Goal: Answer question/provide support: Share knowledge or assist other users

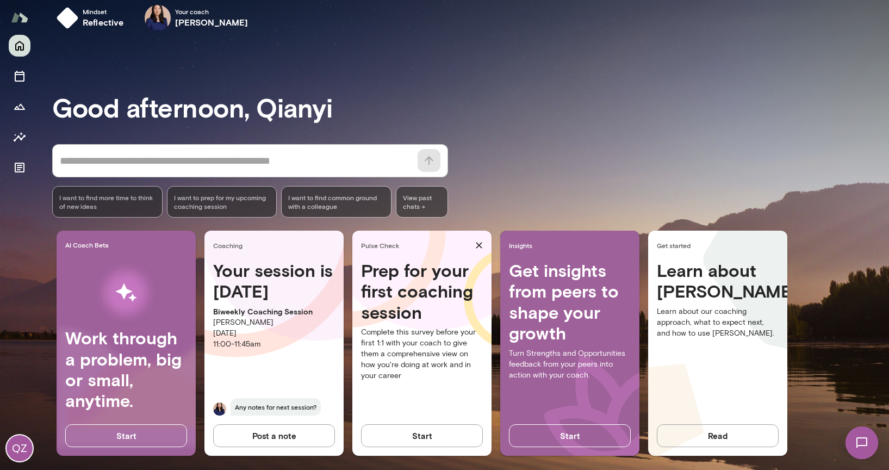
scroll to position [20, 0]
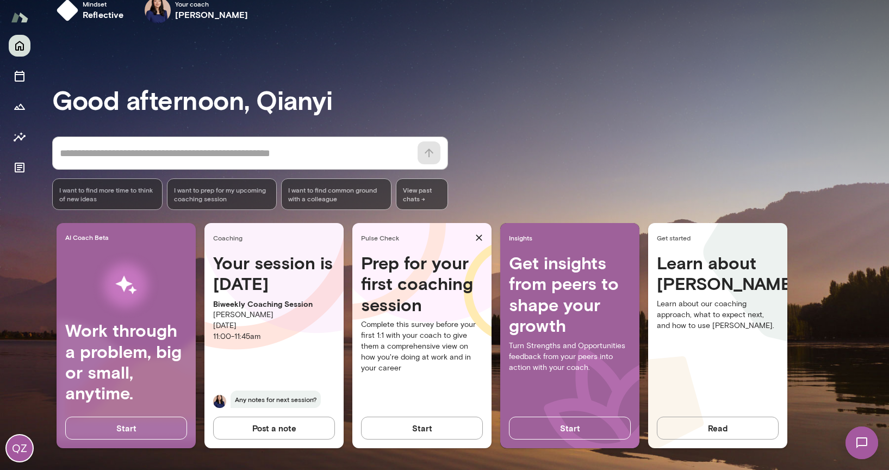
click at [271, 429] on button "Post a note" at bounding box center [274, 427] width 122 height 23
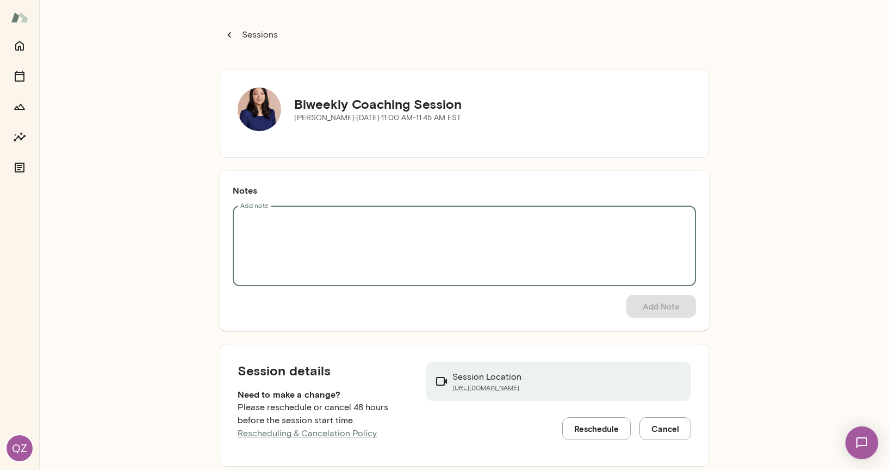
click at [322, 217] on textarea "Add note" at bounding box center [464, 246] width 448 height 63
paste textarea "**********"
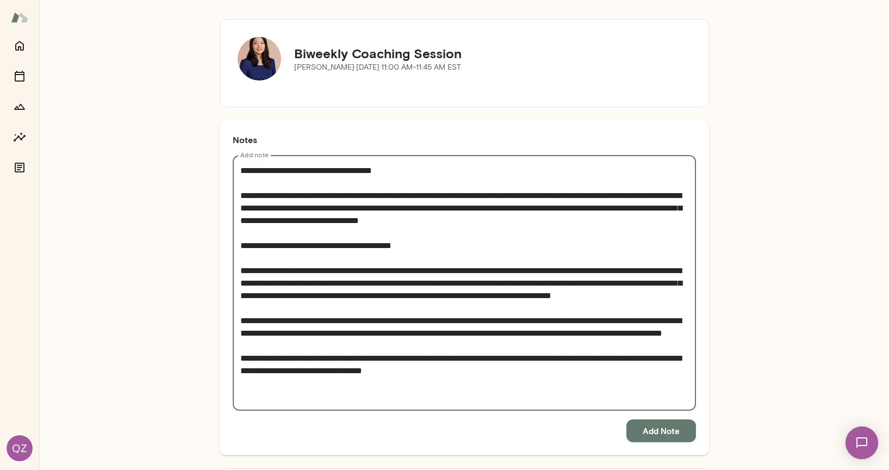
scroll to position [103, 0]
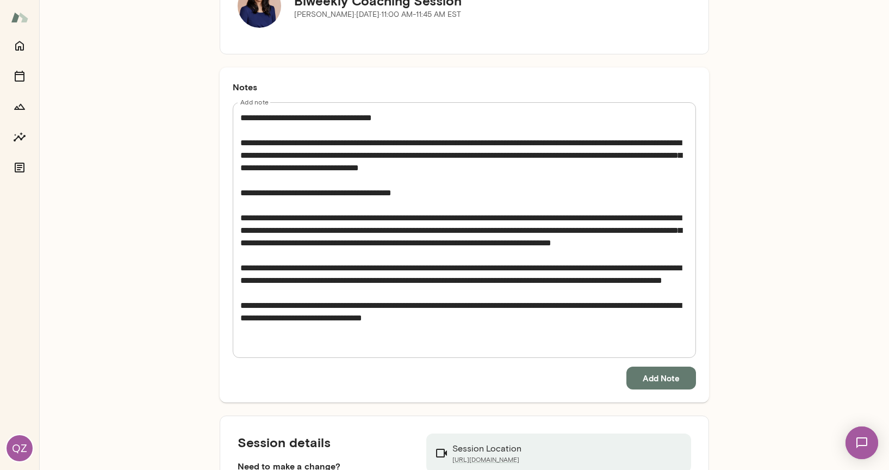
click at [233, 114] on div "* Add note" at bounding box center [464, 229] width 463 height 255
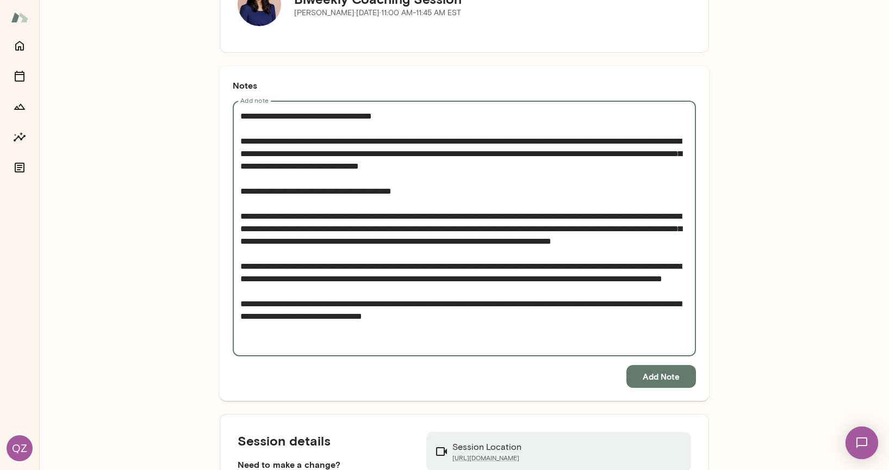
scroll to position [105, 0]
click at [240, 118] on textarea "Add note" at bounding box center [464, 228] width 448 height 238
click at [341, 157] on textarea "Add note" at bounding box center [464, 228] width 448 height 238
click at [448, 153] on textarea "Add note" at bounding box center [464, 228] width 448 height 238
click at [472, 152] on textarea "Add note" at bounding box center [464, 228] width 448 height 238
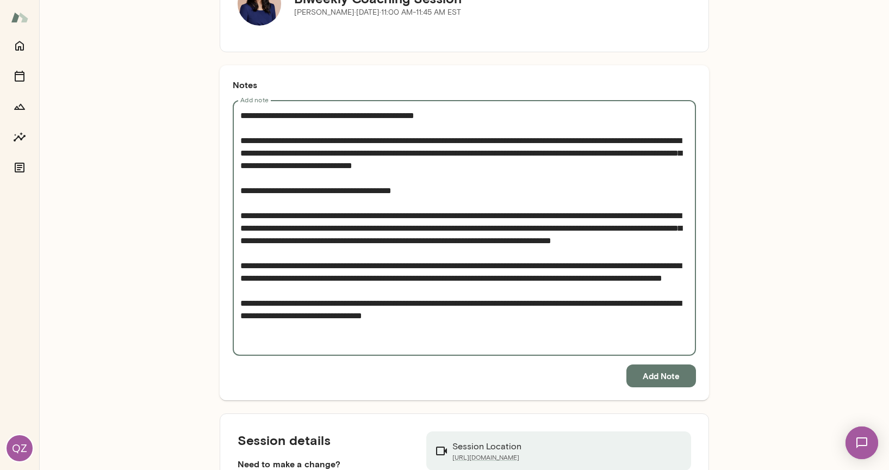
click at [472, 152] on textarea "Add note" at bounding box center [464, 228] width 448 height 238
click at [552, 168] on textarea "Add note" at bounding box center [464, 228] width 448 height 238
click at [547, 148] on textarea "Add note" at bounding box center [464, 228] width 448 height 238
click at [600, 158] on textarea "Add note" at bounding box center [464, 228] width 448 height 238
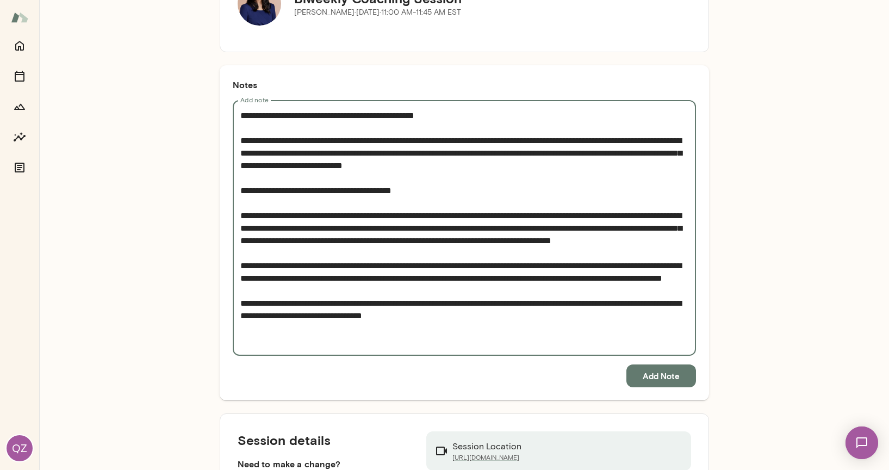
click at [600, 158] on textarea "Add note" at bounding box center [464, 228] width 448 height 238
click at [603, 151] on textarea "Add note" at bounding box center [464, 228] width 448 height 238
click at [634, 153] on textarea "Add note" at bounding box center [464, 228] width 448 height 238
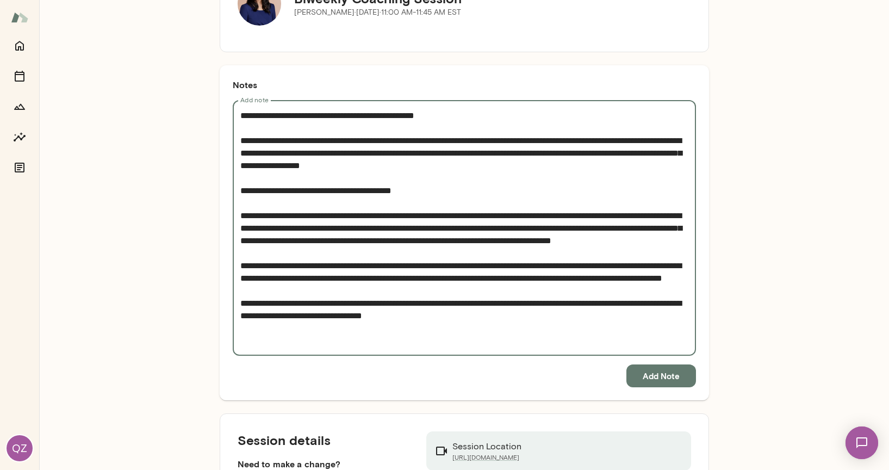
click at [421, 194] on textarea "Add note" at bounding box center [464, 228] width 448 height 238
click at [519, 159] on textarea "Add note" at bounding box center [464, 228] width 448 height 238
click at [520, 190] on textarea "Add note" at bounding box center [464, 228] width 448 height 238
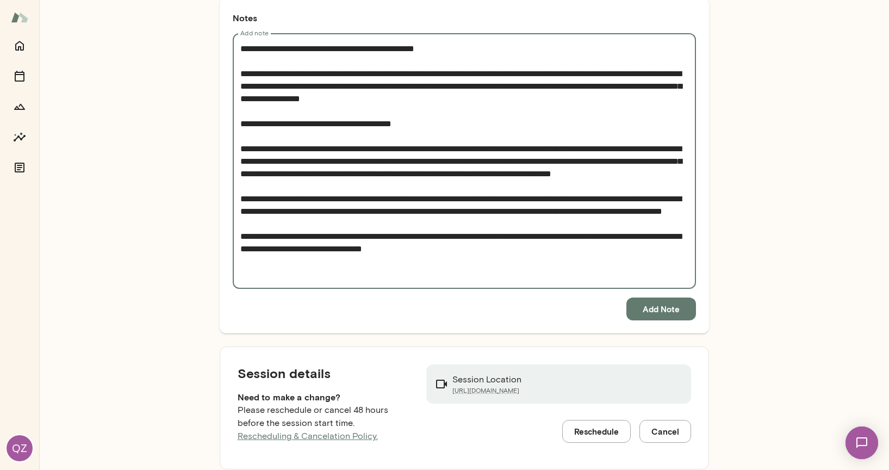
scroll to position [86, 0]
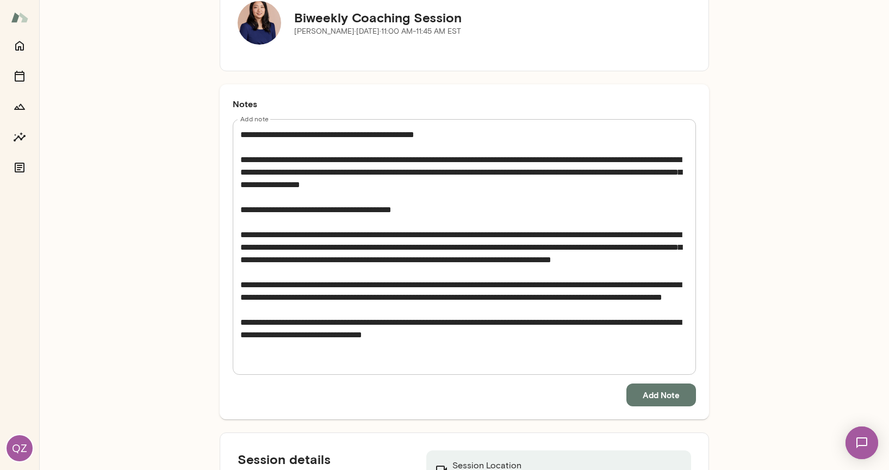
click at [235, 236] on div "* Add note" at bounding box center [464, 246] width 463 height 255
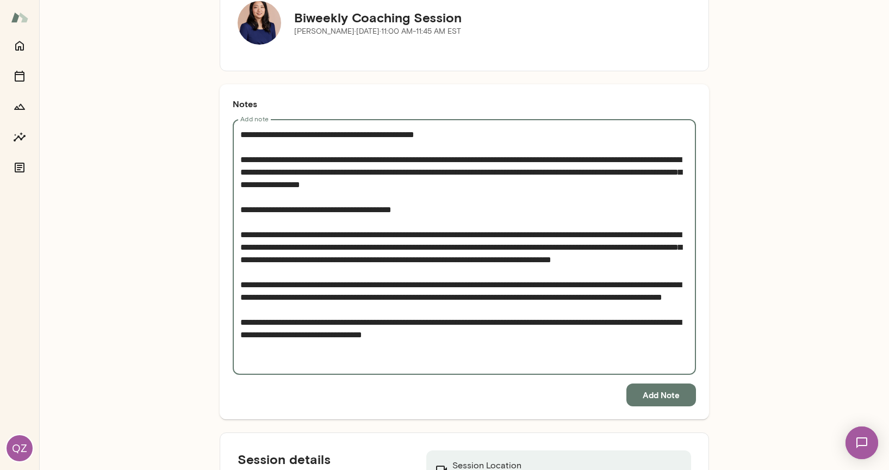
click at [240, 233] on textarea "Add note" at bounding box center [464, 247] width 448 height 238
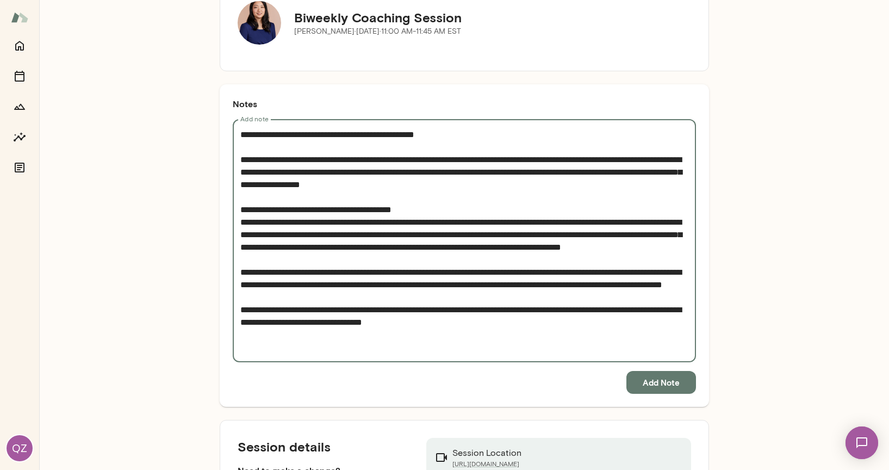
click at [428, 260] on textarea "Add note" at bounding box center [464, 240] width 448 height 225
click at [503, 221] on textarea "Add note" at bounding box center [464, 240] width 448 height 225
click at [499, 224] on textarea "Add note" at bounding box center [464, 240] width 448 height 225
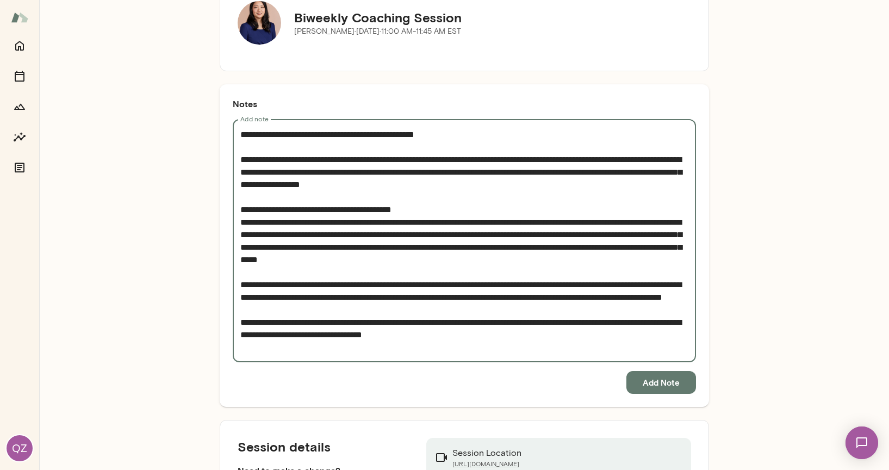
click at [616, 255] on textarea "Add note" at bounding box center [464, 240] width 448 height 225
drag, startPoint x: 323, startPoint y: 247, endPoint x: 380, endPoint y: 248, distance: 56.5
click at [380, 248] on textarea "Add note" at bounding box center [464, 240] width 448 height 225
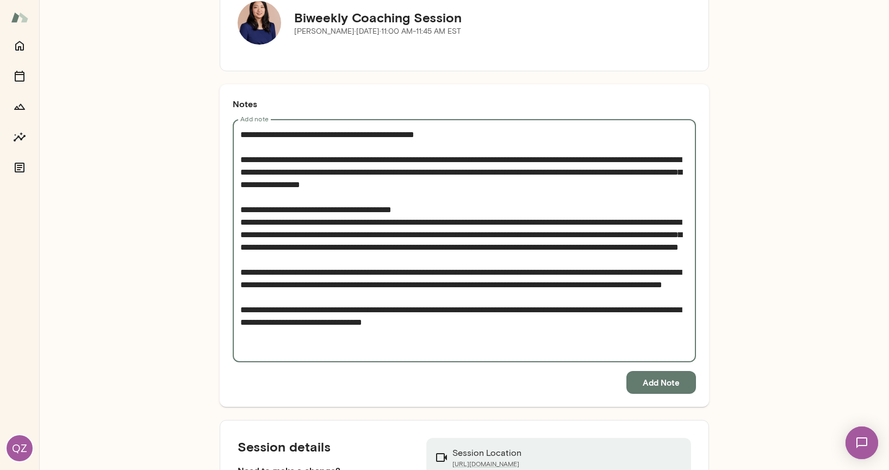
click at [241, 261] on textarea "Add note" at bounding box center [464, 240] width 448 height 225
click at [240, 284] on textarea "Add note" at bounding box center [464, 240] width 448 height 225
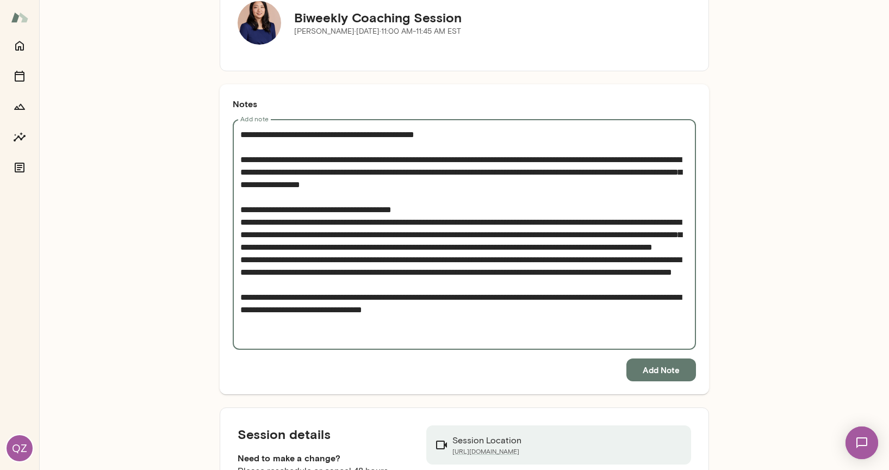
click at [421, 303] on textarea "Add note" at bounding box center [464, 234] width 448 height 213
drag, startPoint x: 283, startPoint y: 286, endPoint x: 342, endPoint y: 285, distance: 59.3
click at [342, 285] on textarea "Add note" at bounding box center [464, 234] width 448 height 213
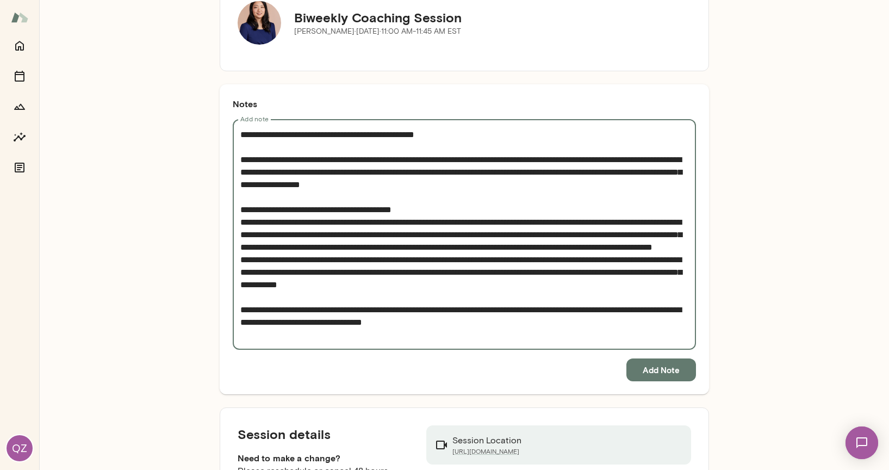
click at [316, 311] on textarea "Add note" at bounding box center [464, 234] width 448 height 213
drag, startPoint x: 305, startPoint y: 296, endPoint x: 313, endPoint y: 297, distance: 7.6
click at [313, 297] on textarea "Add note" at bounding box center [464, 234] width 448 height 213
drag, startPoint x: 304, startPoint y: 298, endPoint x: 490, endPoint y: 296, distance: 185.9
click at [490, 296] on textarea "Add note" at bounding box center [464, 234] width 448 height 213
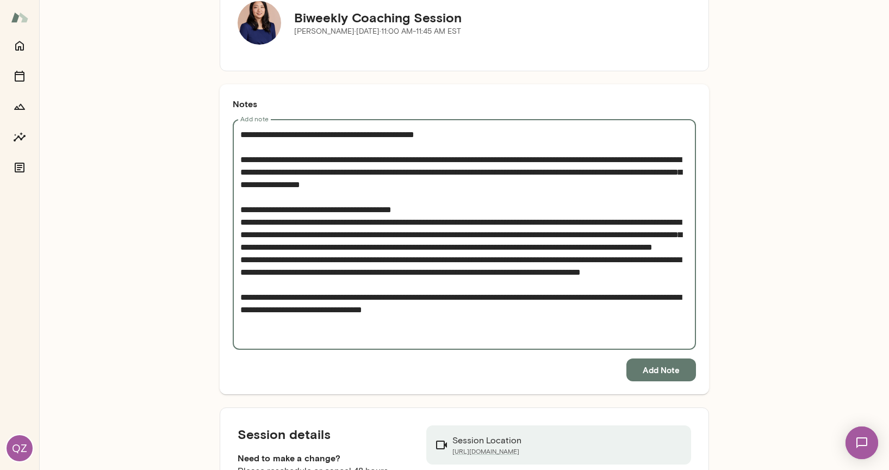
click at [510, 336] on textarea "Add note" at bounding box center [464, 234] width 448 height 213
drag, startPoint x: 236, startPoint y: 321, endPoint x: 311, endPoint y: 319, distance: 75.0
click at [311, 319] on textarea "Add note" at bounding box center [464, 234] width 448 height 213
click at [550, 336] on textarea "Add note" at bounding box center [464, 234] width 448 height 213
type textarea "**********"
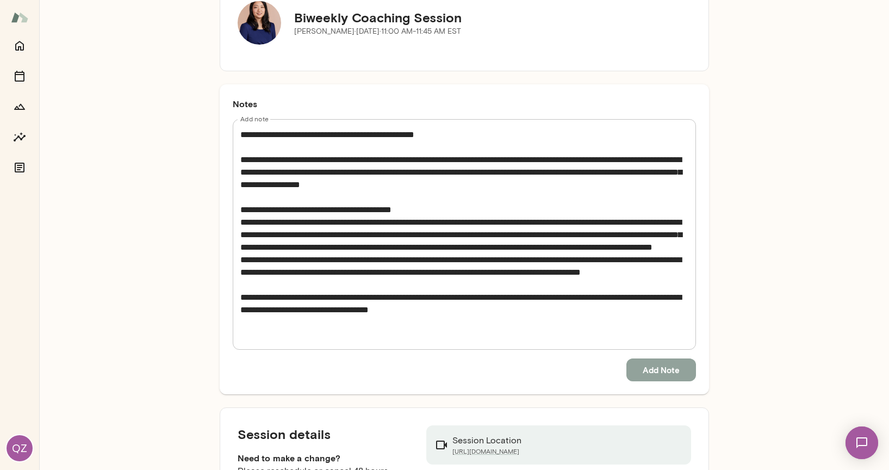
click at [668, 370] on button "Add Note" at bounding box center [661, 369] width 70 height 23
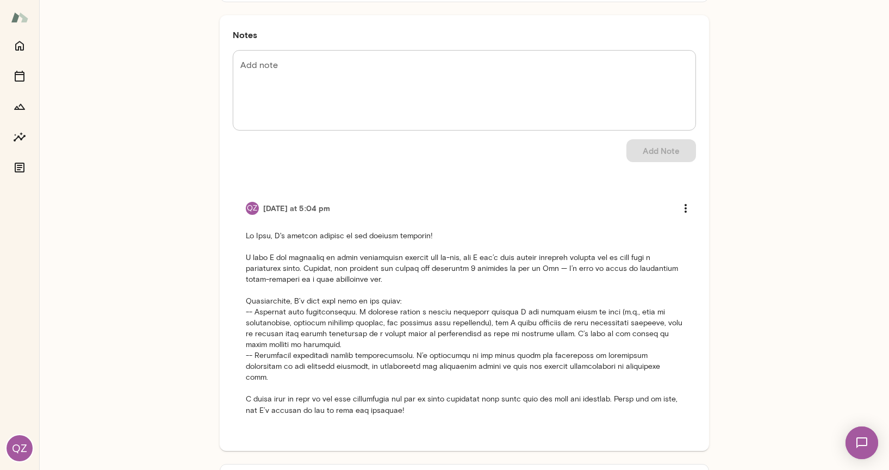
scroll to position [274, 0]
